Goal: Task Accomplishment & Management: Use online tool/utility

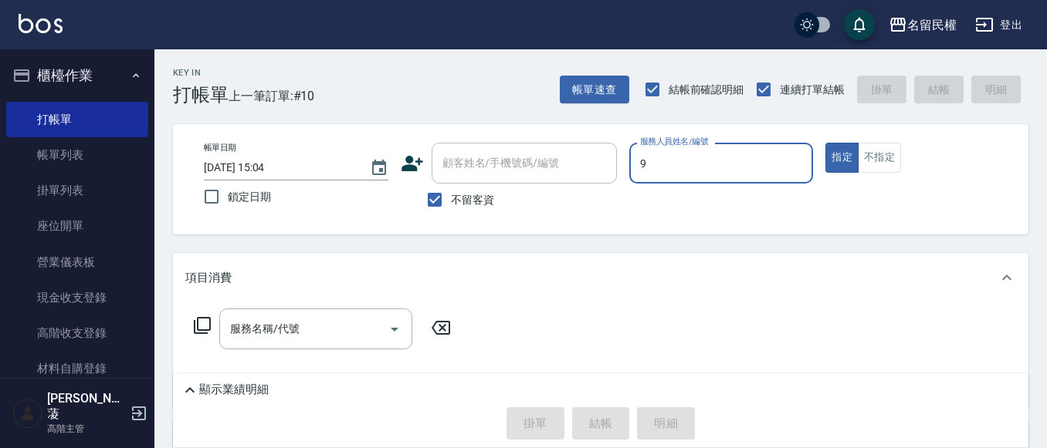
type input "微雅-9"
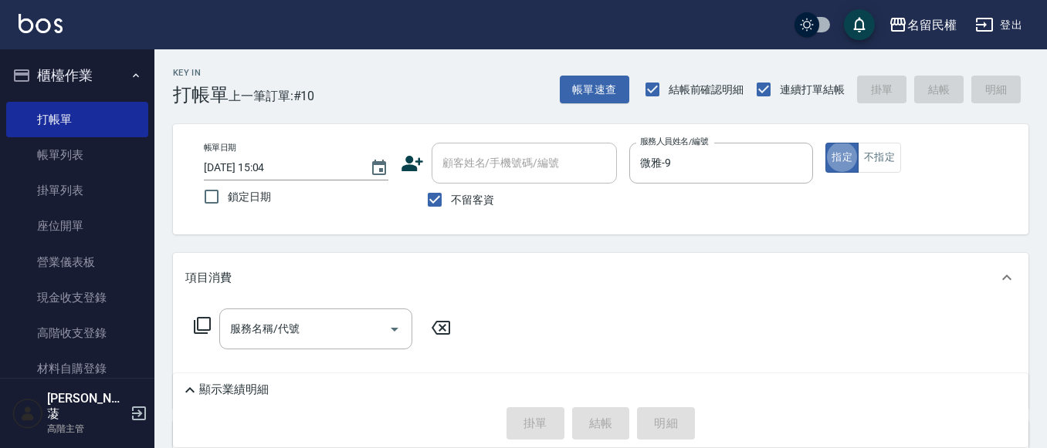
type button "true"
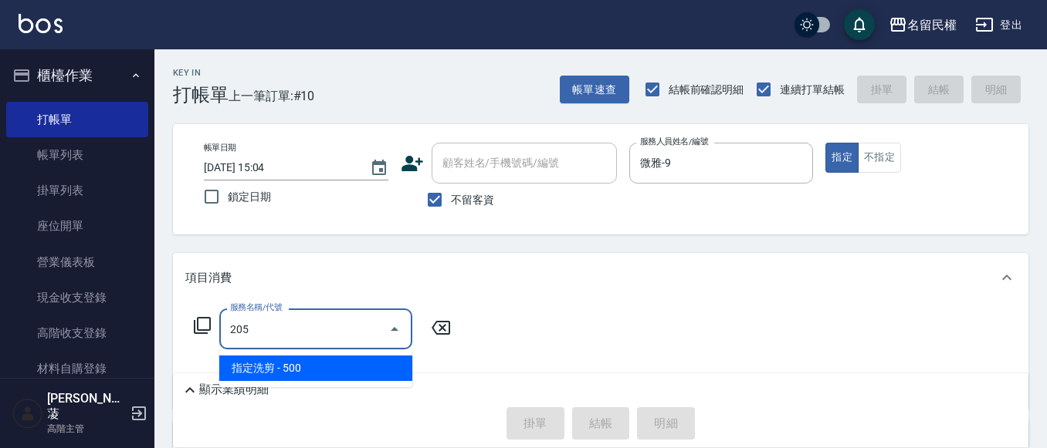
type input "指定洗剪(205)"
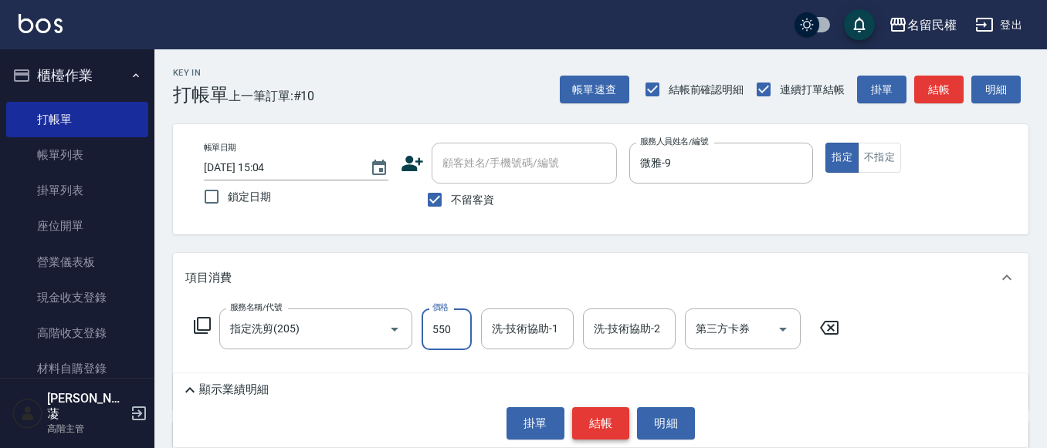
type input "550"
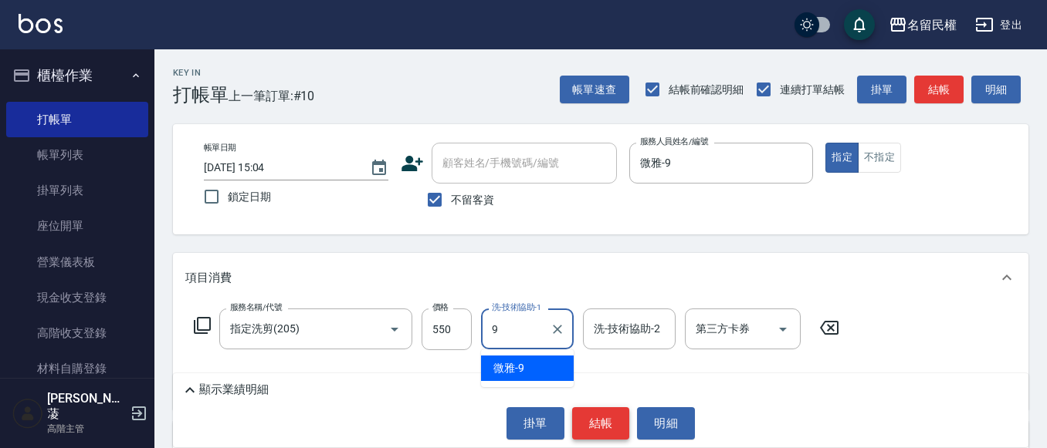
type input "微雅-9"
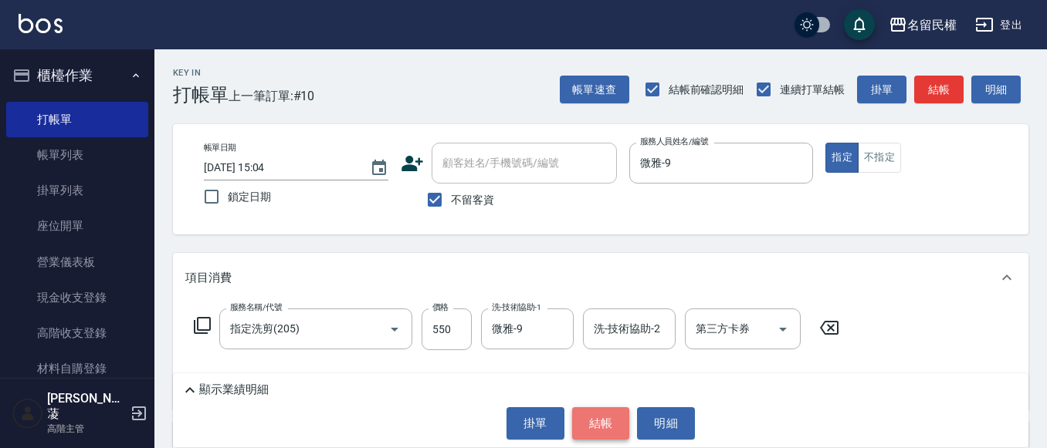
click at [600, 432] on button "結帳" at bounding box center [601, 423] width 58 height 32
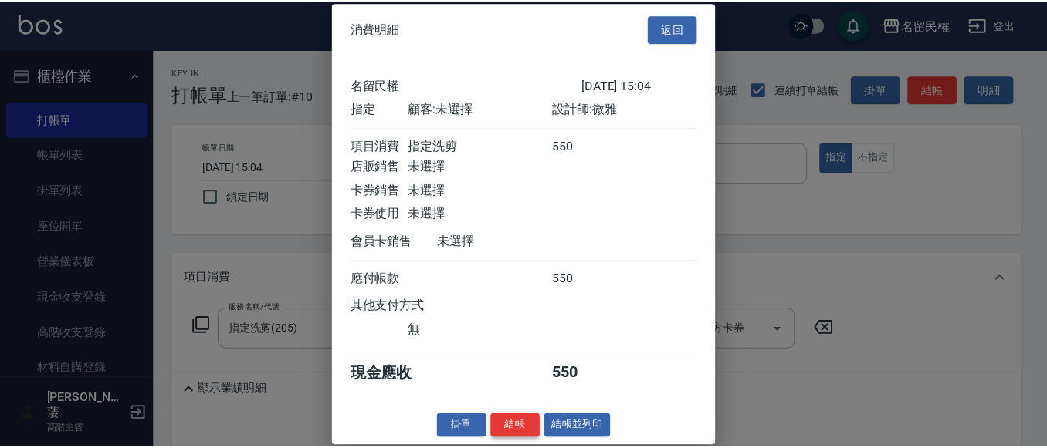
scroll to position [20, 0]
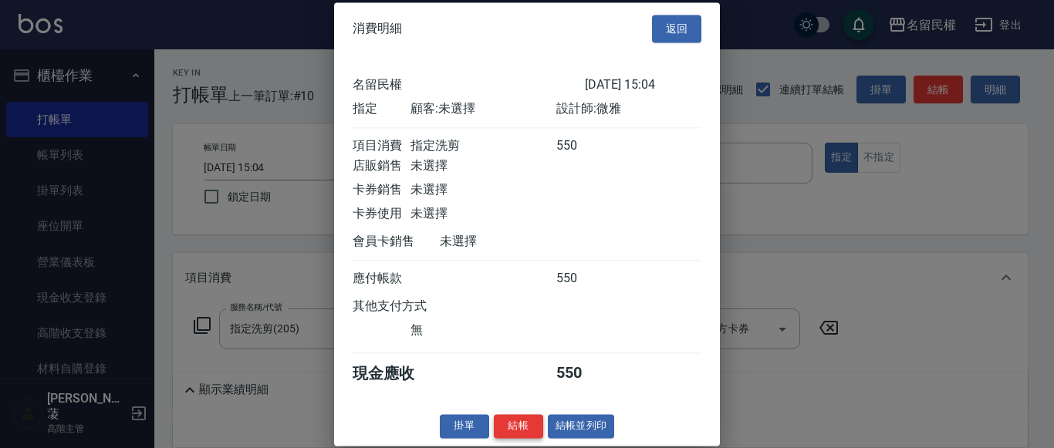
click at [529, 432] on button "結帳" at bounding box center [518, 426] width 49 height 24
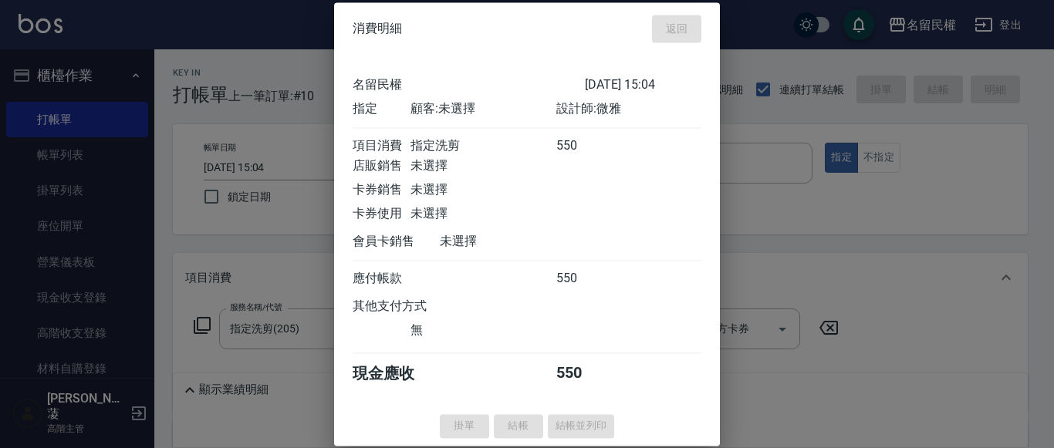
type input "[DATE] 16:20"
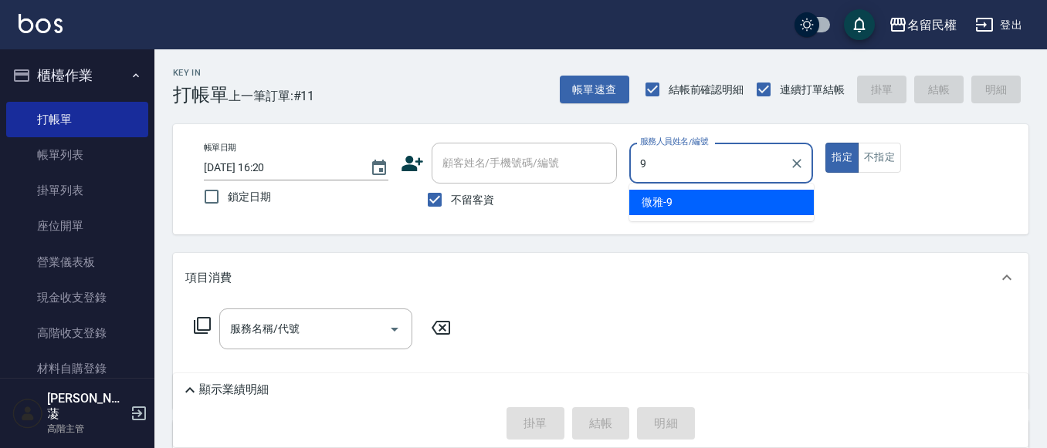
type input "微雅-9"
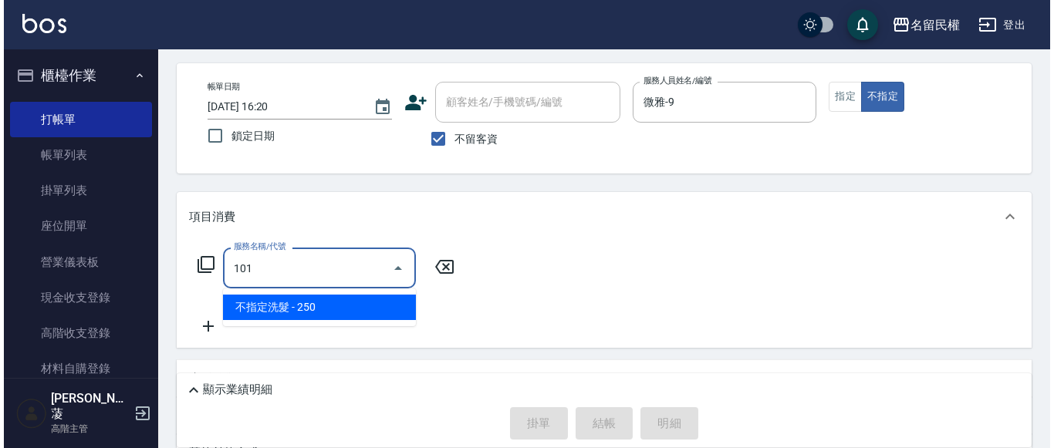
scroll to position [77, 0]
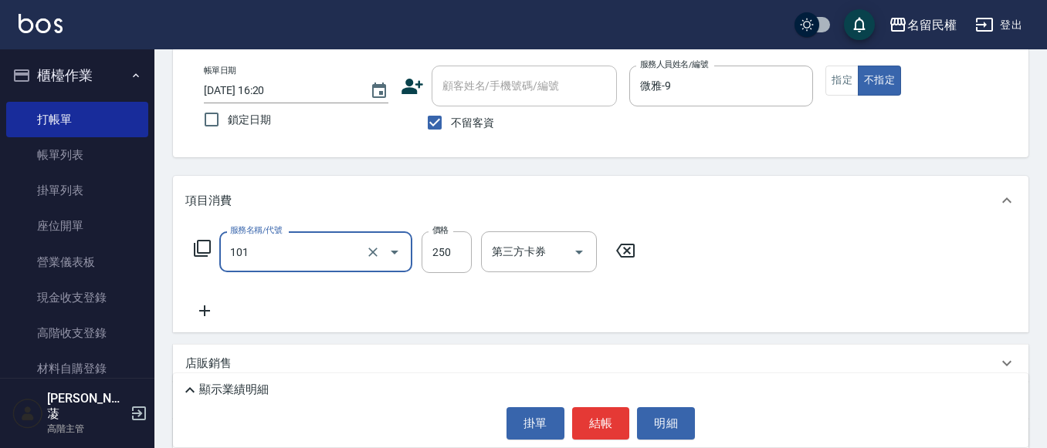
type input "不指定洗髮(101)"
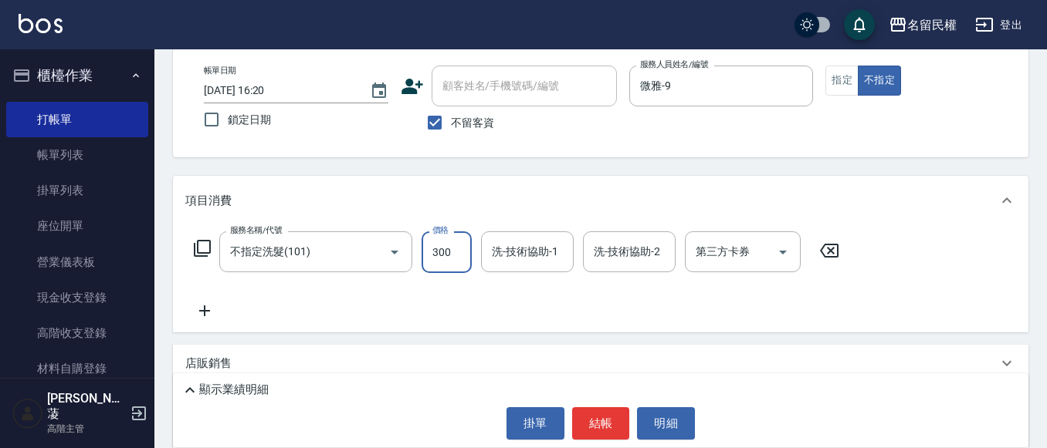
type input "300"
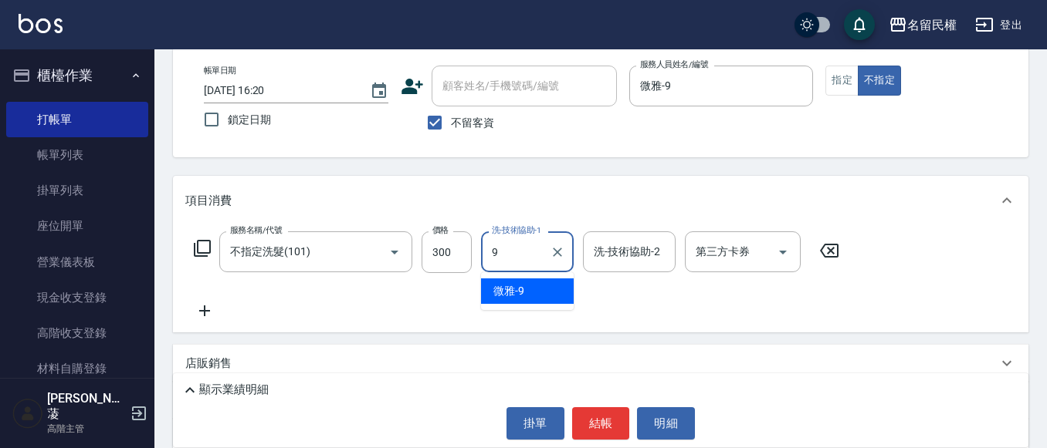
type input "微雅-9"
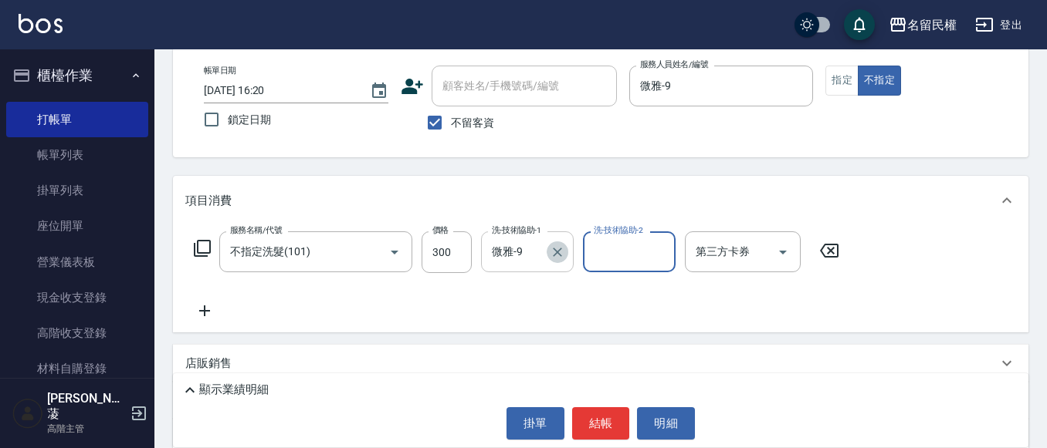
click at [550, 257] on button "Clear" at bounding box center [557, 253] width 22 height 22
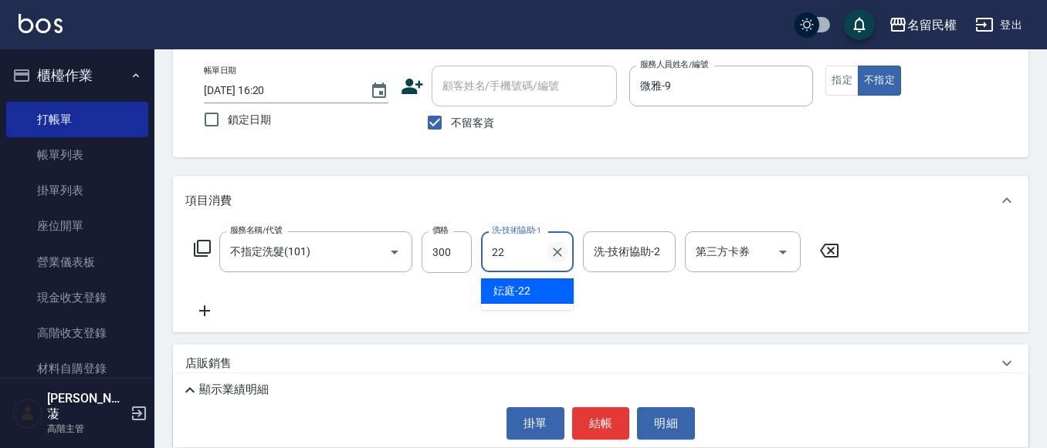
type input "妘庭-22"
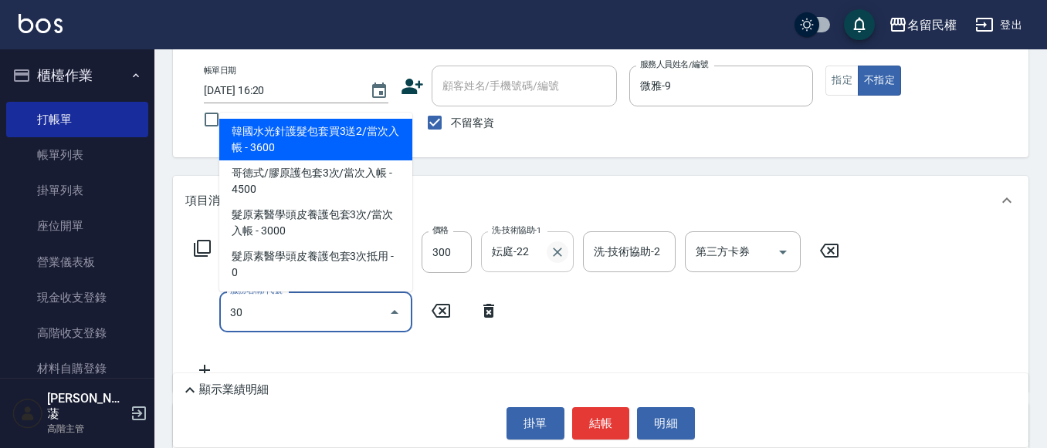
type input "贈品/金髮兒-阿甘油/30ml(1004)"
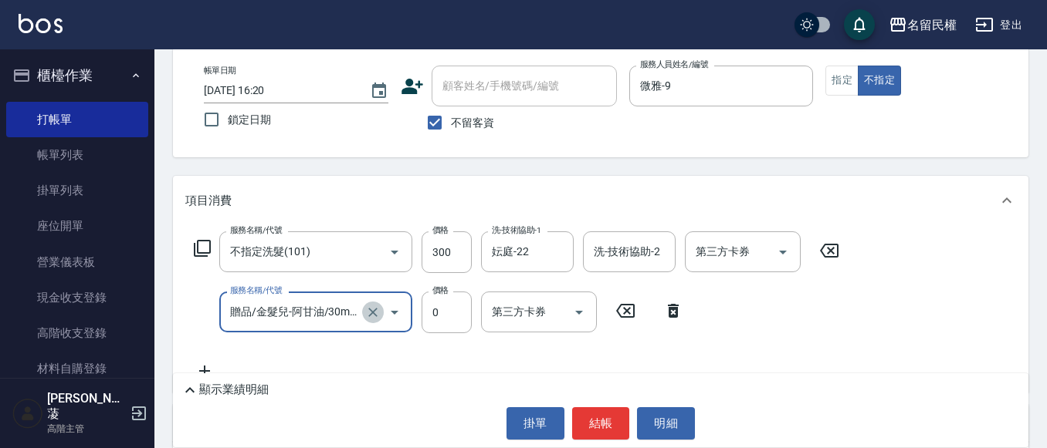
click at [376, 306] on icon "Clear" at bounding box center [372, 312] width 15 height 15
type input "9"
type input "[PERSON_NAME](701)"
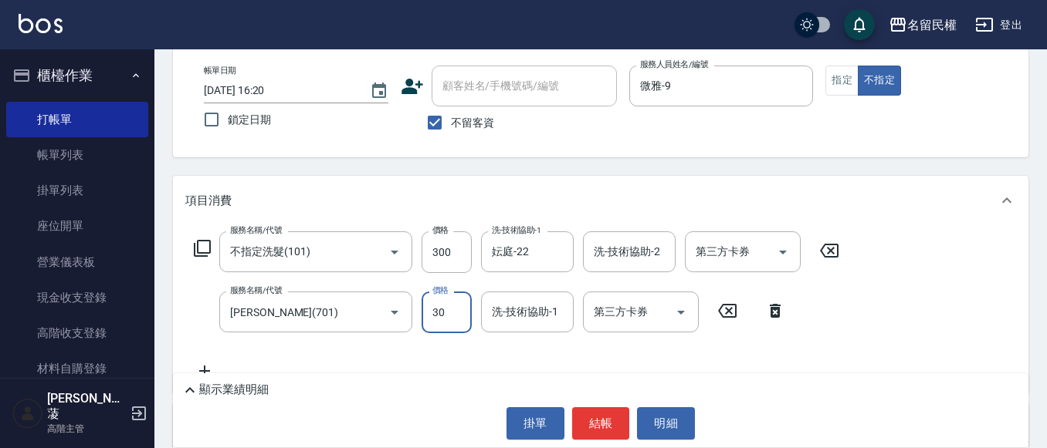
type input "30"
type input "9"
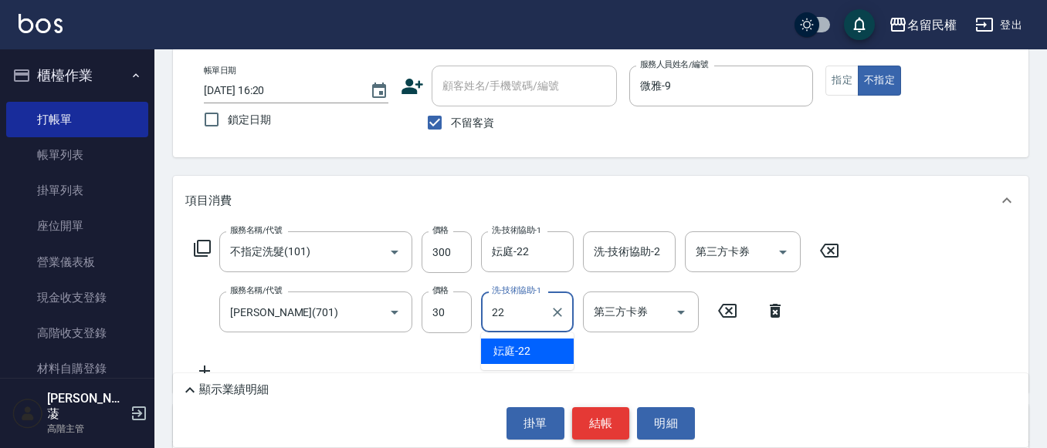
type input "妘庭-22"
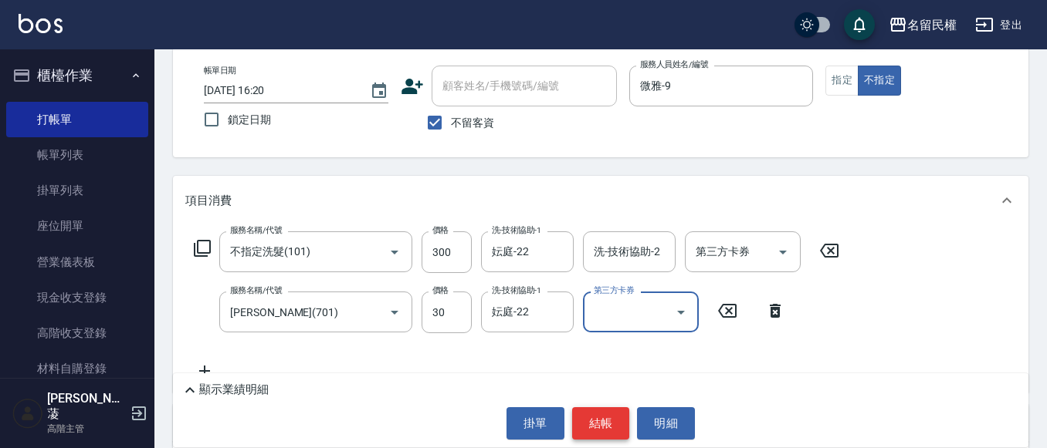
click at [593, 421] on button "結帳" at bounding box center [601, 423] width 58 height 32
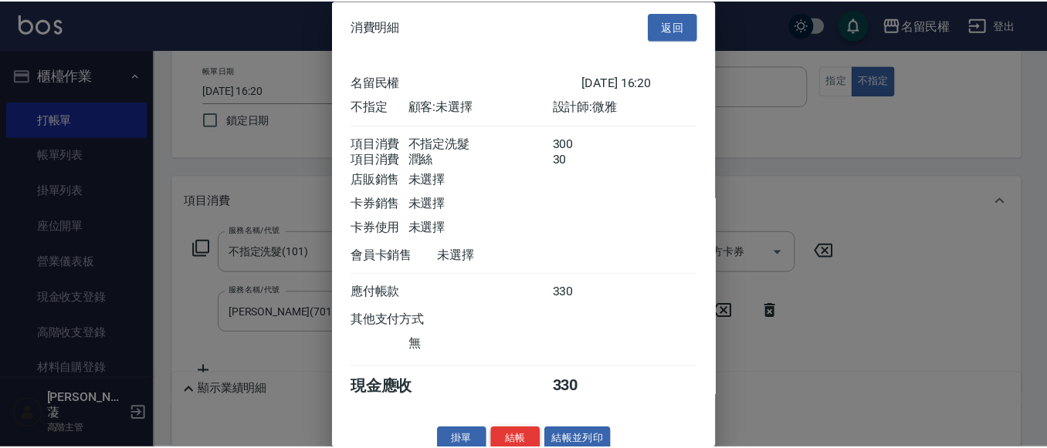
scroll to position [39, 0]
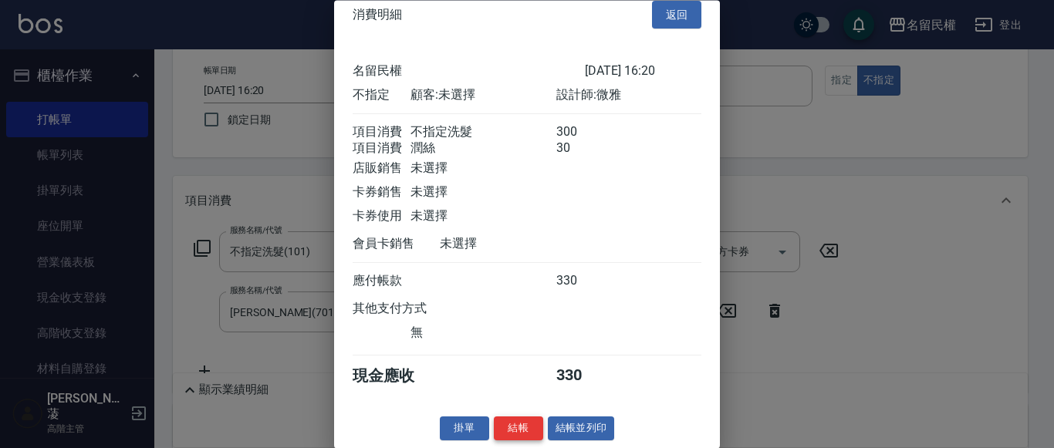
click at [527, 421] on button "結帳" at bounding box center [518, 430] width 49 height 24
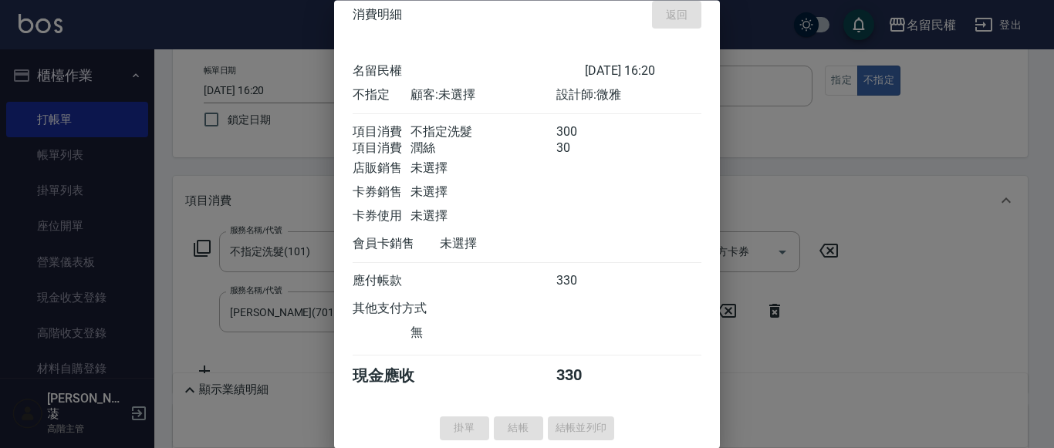
type input "[DATE] 16:32"
